Goal: Entertainment & Leisure: Browse casually

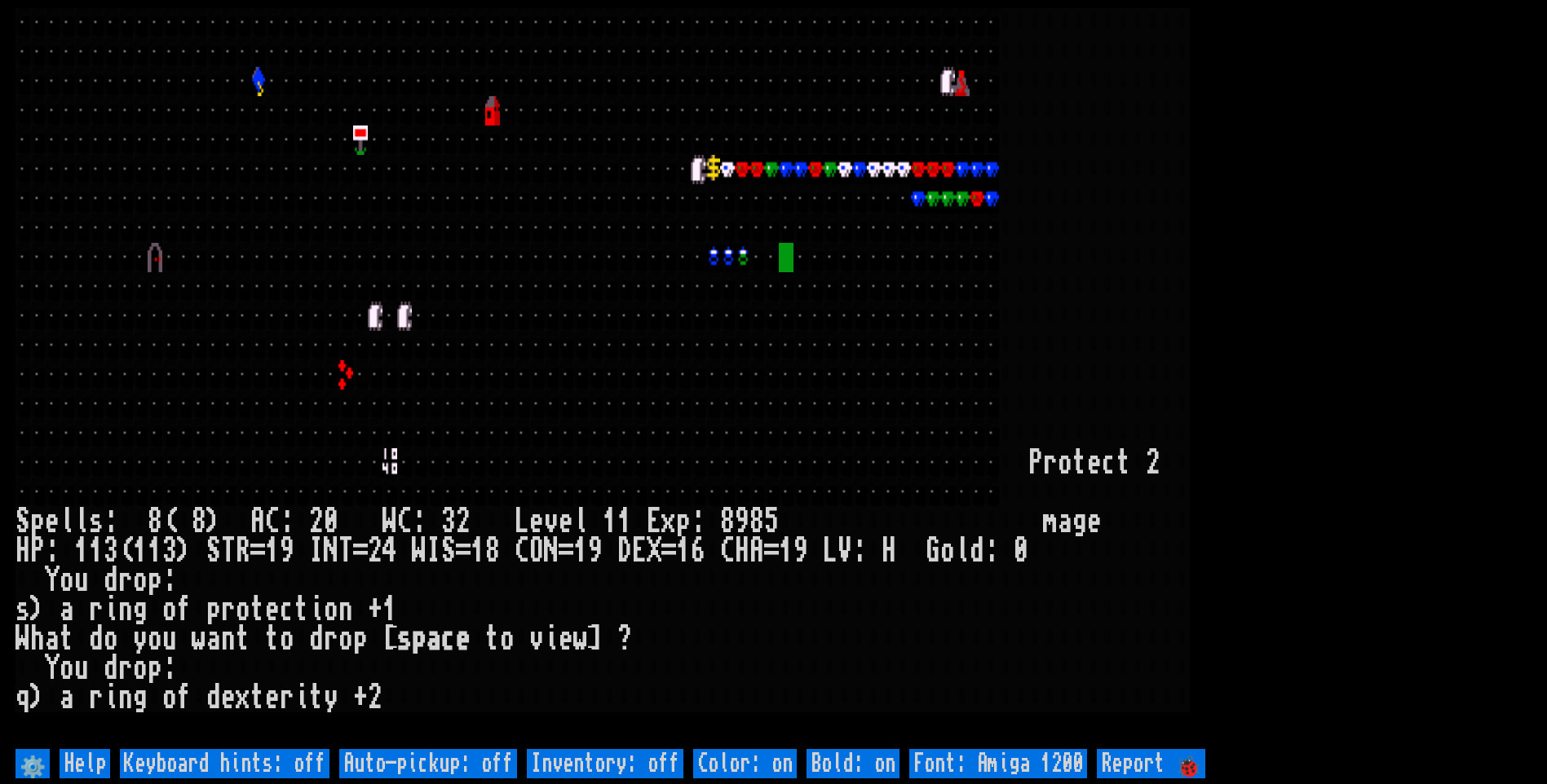
drag, startPoint x: 764, startPoint y: 434, endPoint x: 768, endPoint y: 447, distance: 13.6
click at [768, 447] on div at bounding box center [771, 434] width 15 height 29
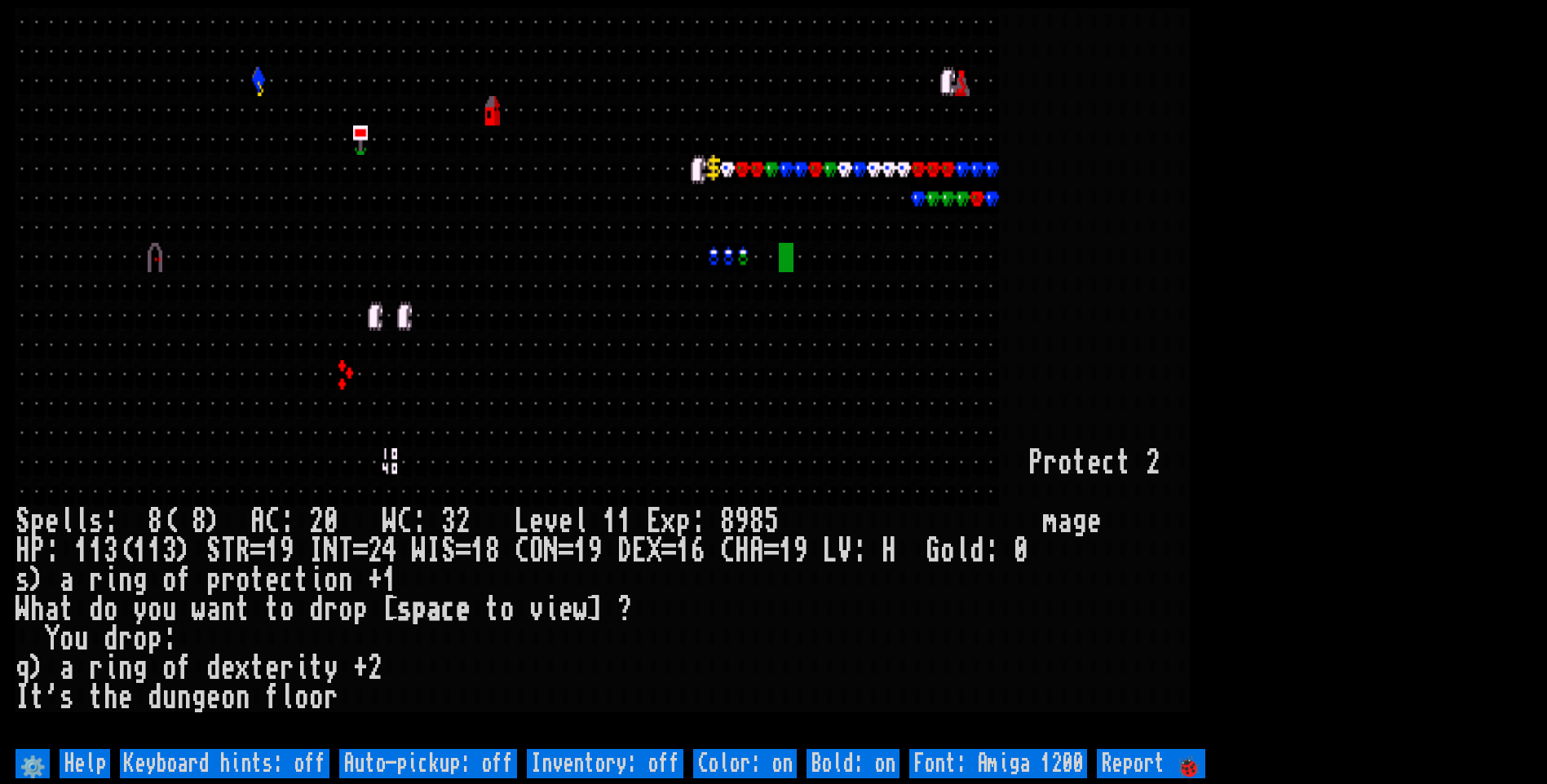
click at [420, 771] on off "Auto-pickup: off" at bounding box center [428, 763] width 178 height 29
type off "Auto-pickup: on"
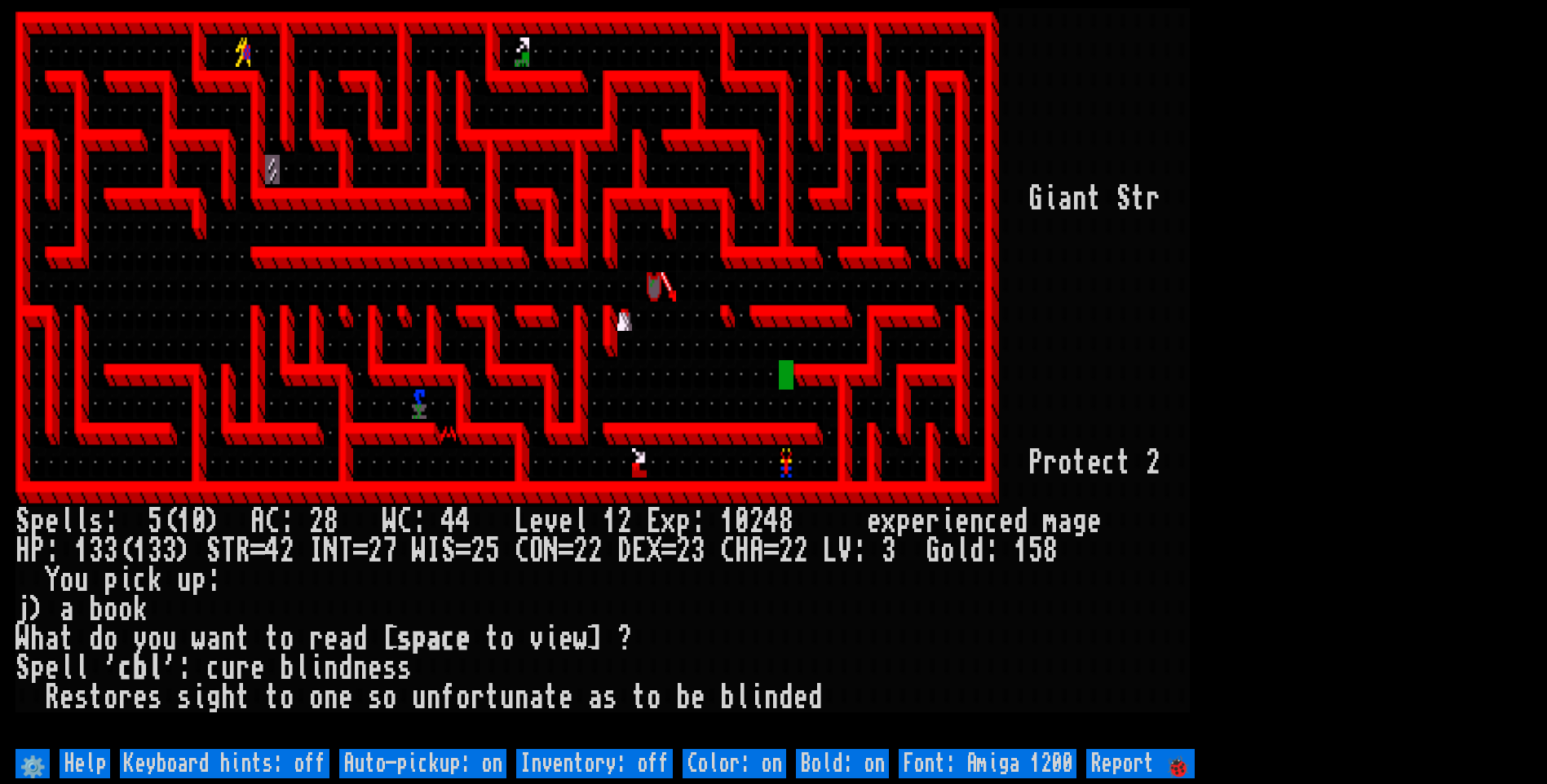
click at [1511, 697] on larn at bounding box center [774, 376] width 1516 height 737
click at [401, 767] on off "Auto-pickup: on" at bounding box center [422, 763] width 167 height 29
type off "Auto-pickup: off"
